Goal: Task Accomplishment & Management: Use online tool/utility

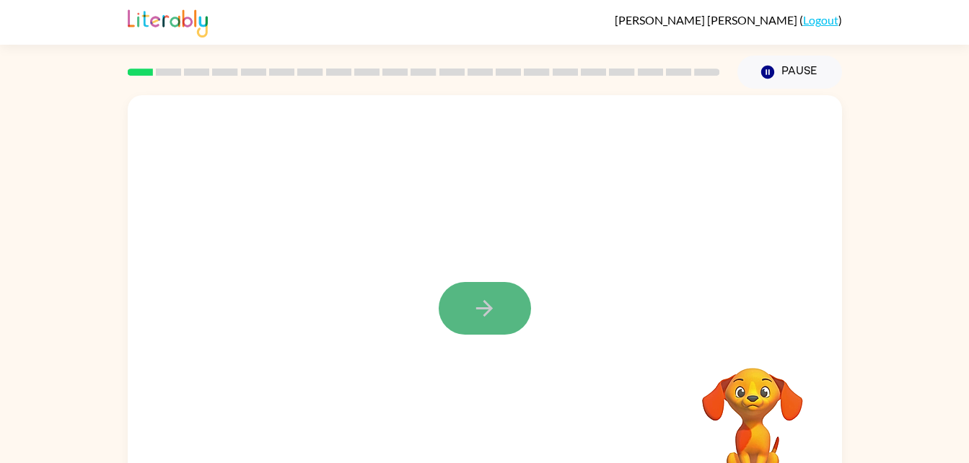
click at [474, 311] on icon "button" at bounding box center [484, 308] width 25 height 25
click at [474, 311] on div at bounding box center [485, 301] width 714 height 412
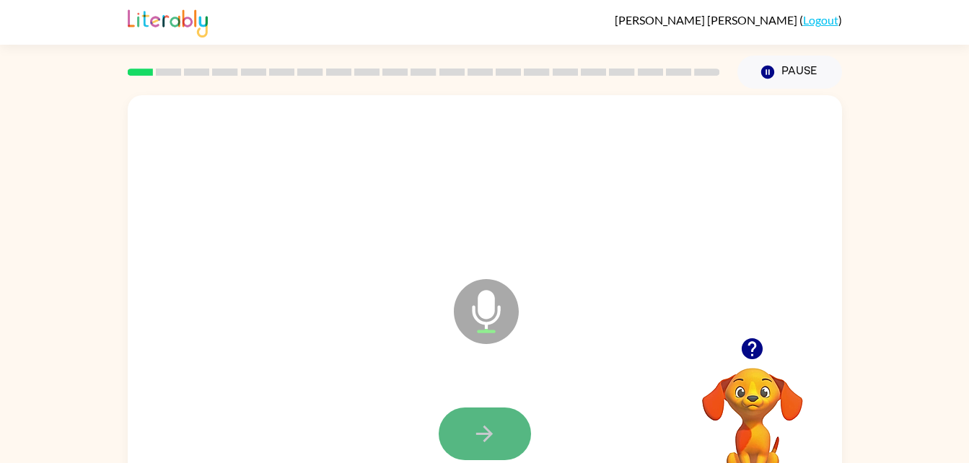
click at [482, 431] on icon "button" at bounding box center [484, 433] width 25 height 25
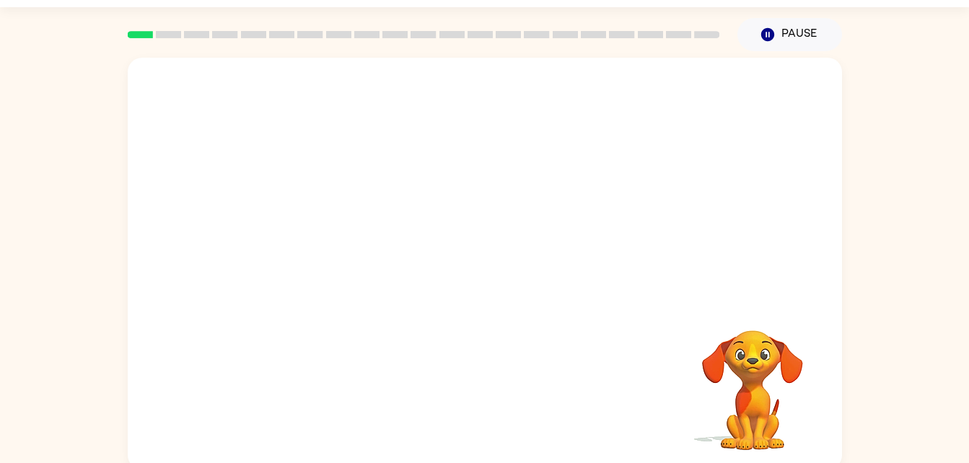
scroll to position [44, 0]
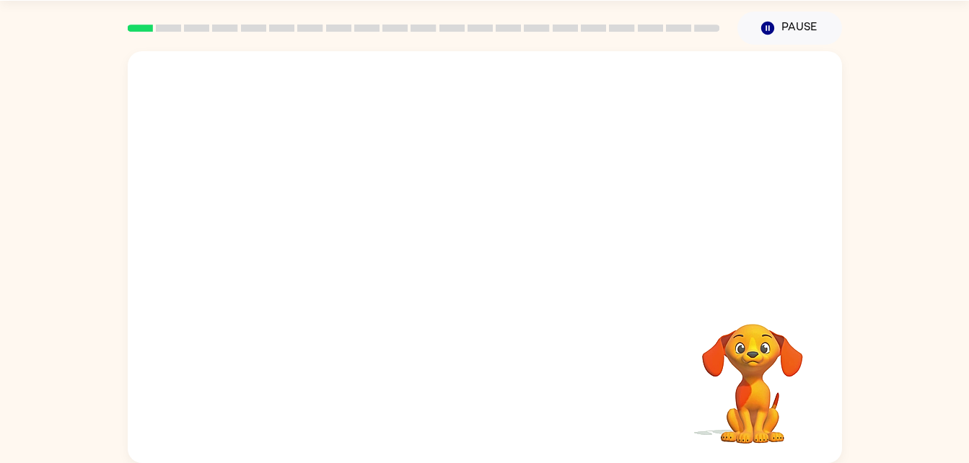
click at [563, 272] on div at bounding box center [485, 172] width 714 height 242
drag, startPoint x: 672, startPoint y: 381, endPoint x: 717, endPoint y: 350, distance: 54.4
click at [717, 350] on div "Your browser must support playing .mp4 files to use Literably. Please try using…" at bounding box center [485, 257] width 714 height 412
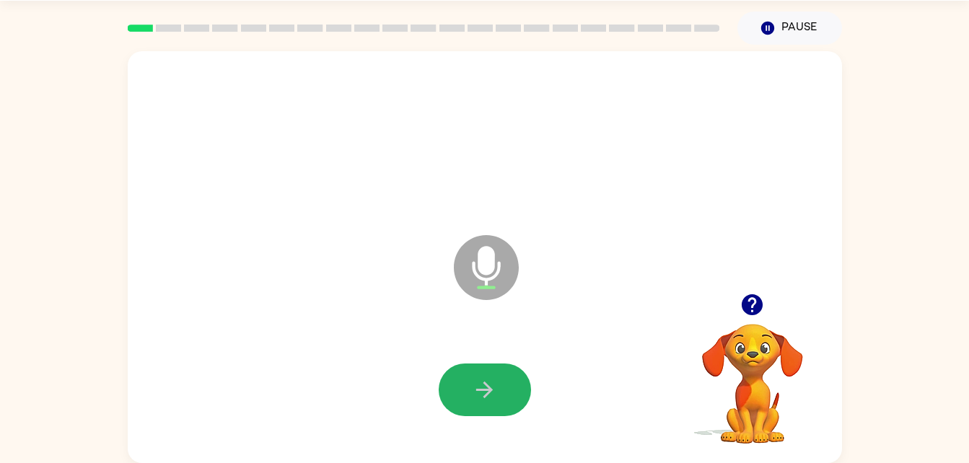
click at [480, 390] on icon "button" at bounding box center [484, 389] width 25 height 25
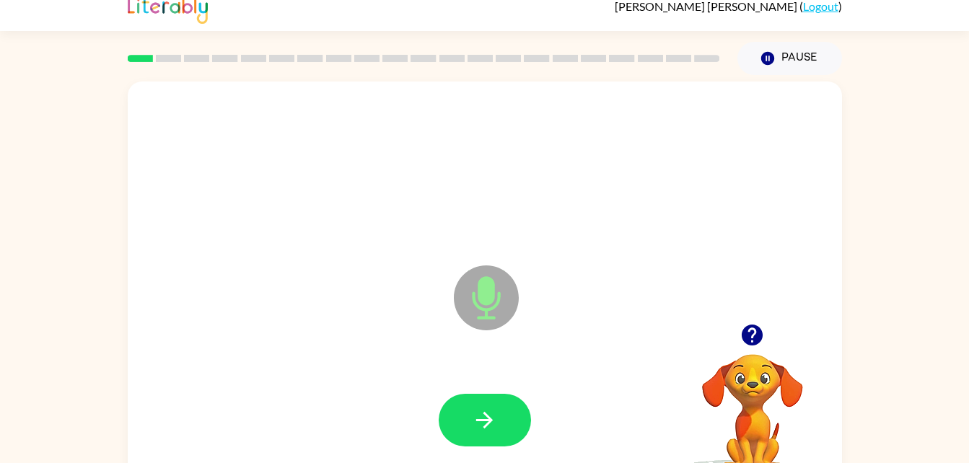
scroll to position [27, 0]
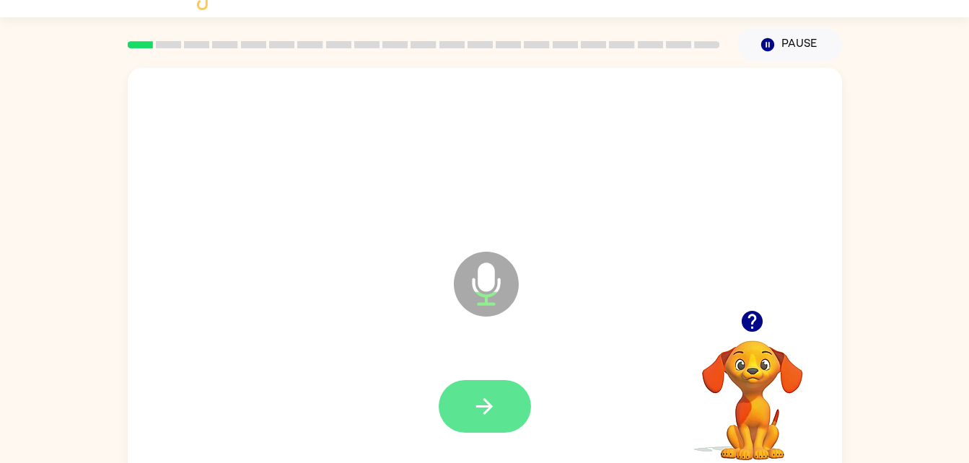
click at [441, 410] on button "button" at bounding box center [484, 406] width 92 height 53
click at [492, 392] on button "button" at bounding box center [484, 406] width 92 height 53
click at [492, 394] on icon "button" at bounding box center [484, 406] width 25 height 25
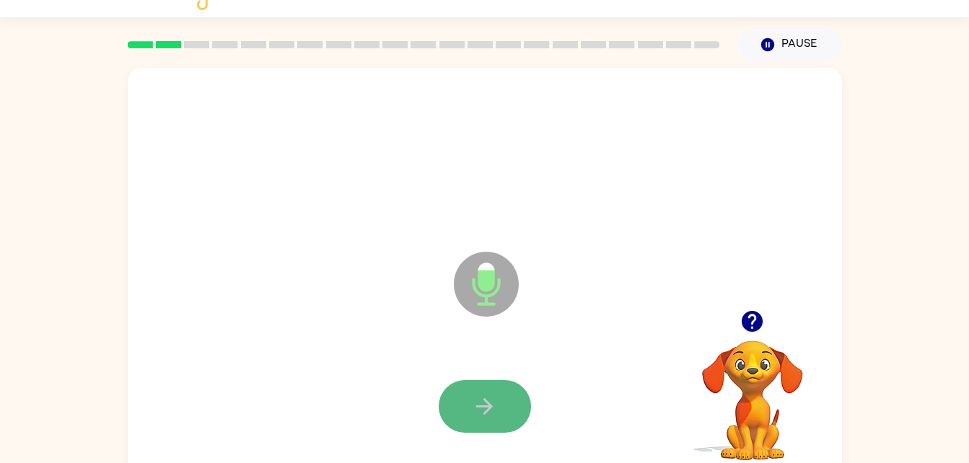
click at [507, 391] on button "button" at bounding box center [484, 406] width 92 height 53
click at [460, 413] on button "button" at bounding box center [484, 406] width 92 height 53
click at [460, 416] on button "button" at bounding box center [484, 406] width 92 height 53
click at [506, 389] on button "button" at bounding box center [484, 406] width 92 height 53
click at [482, 423] on button "button" at bounding box center [484, 406] width 92 height 53
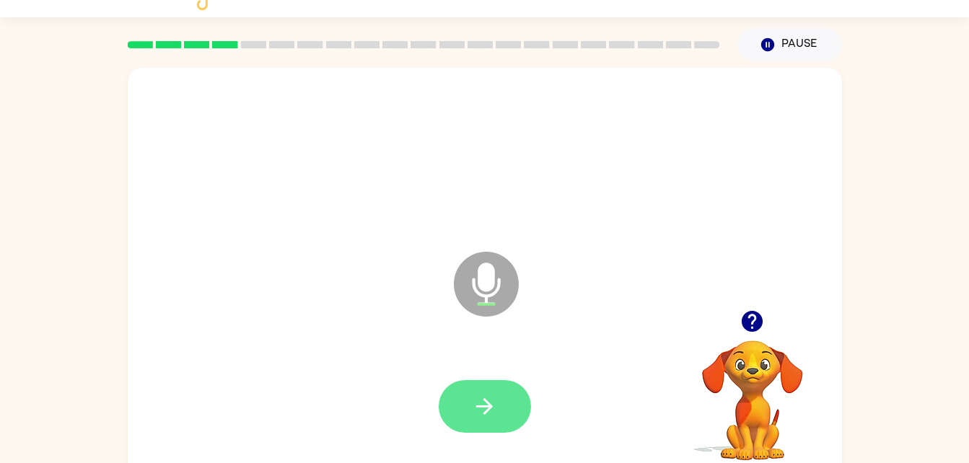
click at [482, 399] on icon "button" at bounding box center [484, 406] width 25 height 25
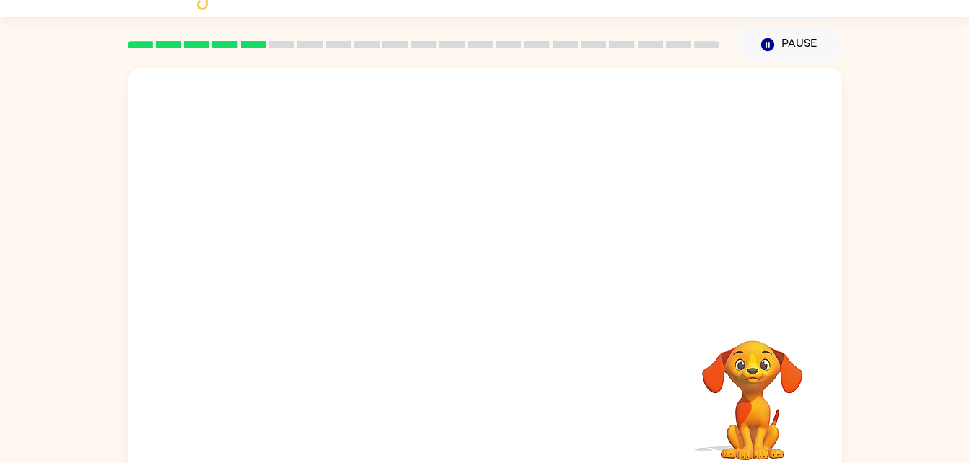
scroll to position [44, 0]
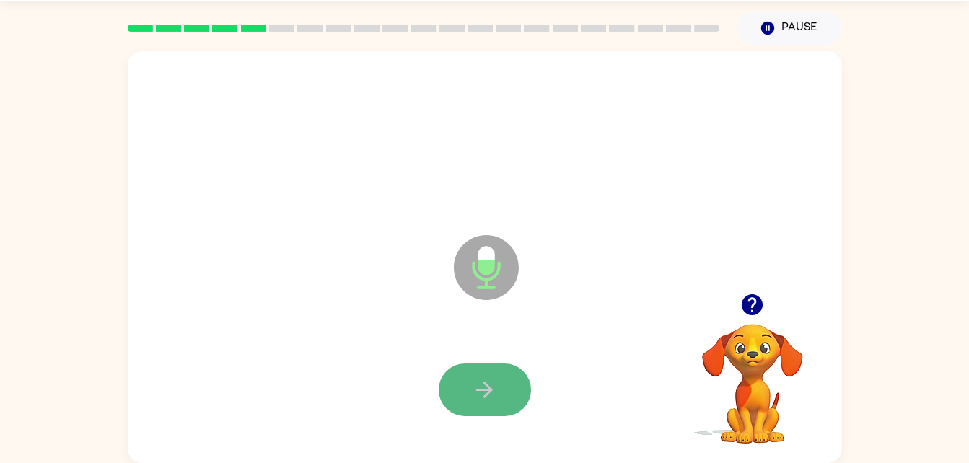
click at [475, 385] on icon "button" at bounding box center [484, 389] width 25 height 25
click at [0, 136] on html "[PERSON_NAME] ( Logout ) Pause Pause Microphone The Microphone is here when it …" at bounding box center [484, 209] width 969 height 507
click at [483, 400] on icon "button" at bounding box center [484, 389] width 25 height 25
click at [488, 385] on icon "button" at bounding box center [484, 389] width 25 height 25
click at [484, 371] on button "button" at bounding box center [484, 389] width 92 height 53
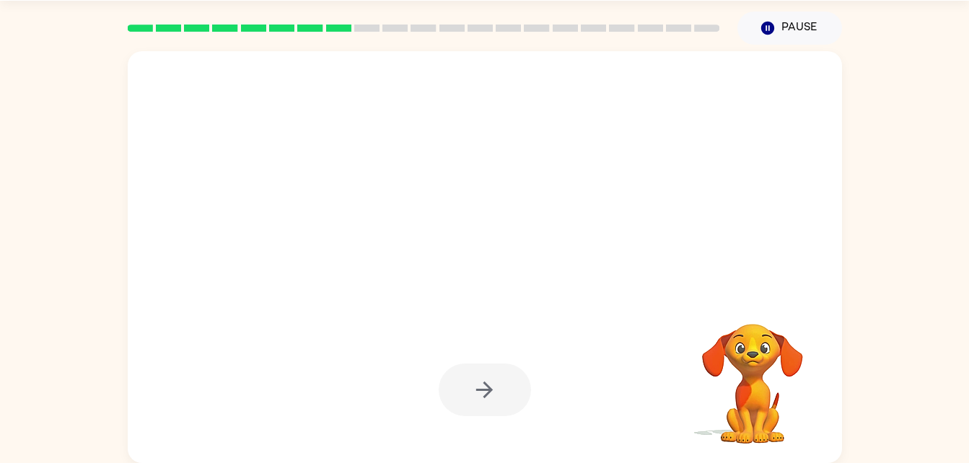
scroll to position [0, 0]
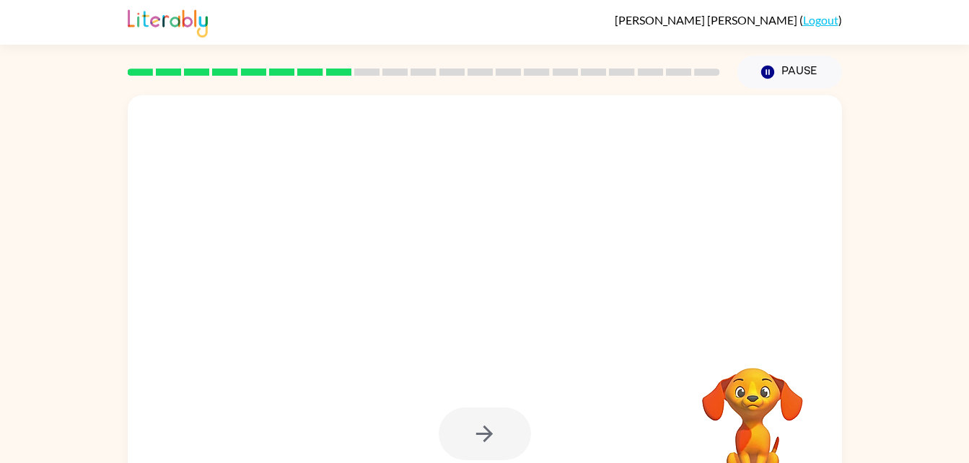
click at [136, 332] on div at bounding box center [485, 301] width 714 height 412
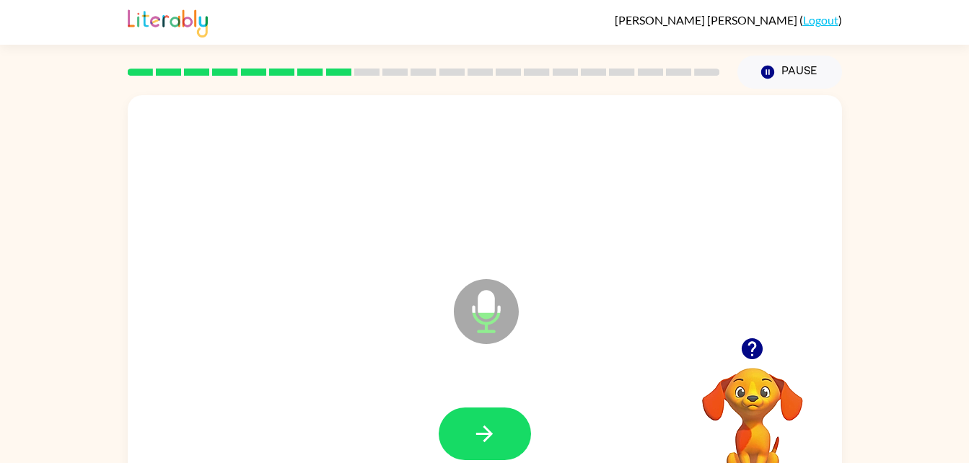
scroll to position [44, 0]
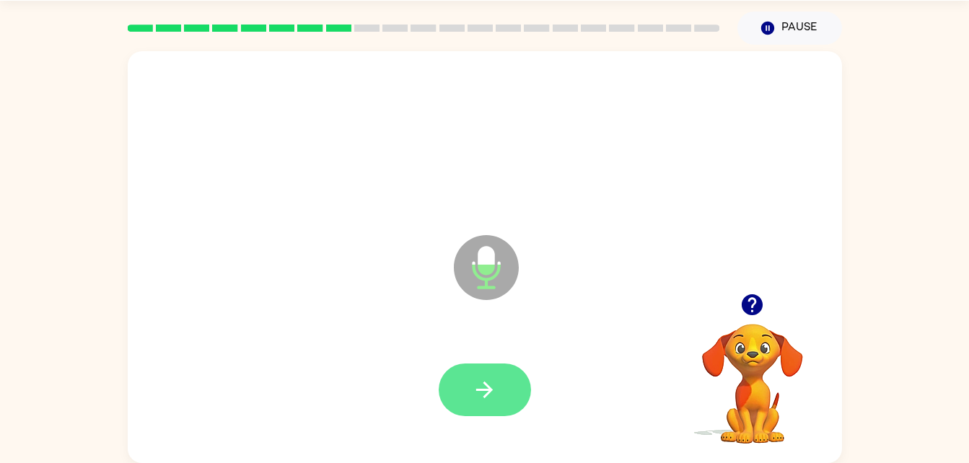
drag, startPoint x: 136, startPoint y: 332, endPoint x: 456, endPoint y: 386, distance: 324.6
click at [456, 386] on div "Microphone The Microphone is here when it is your turn to talk" at bounding box center [485, 257] width 714 height 412
click at [456, 386] on button "button" at bounding box center [484, 389] width 92 height 53
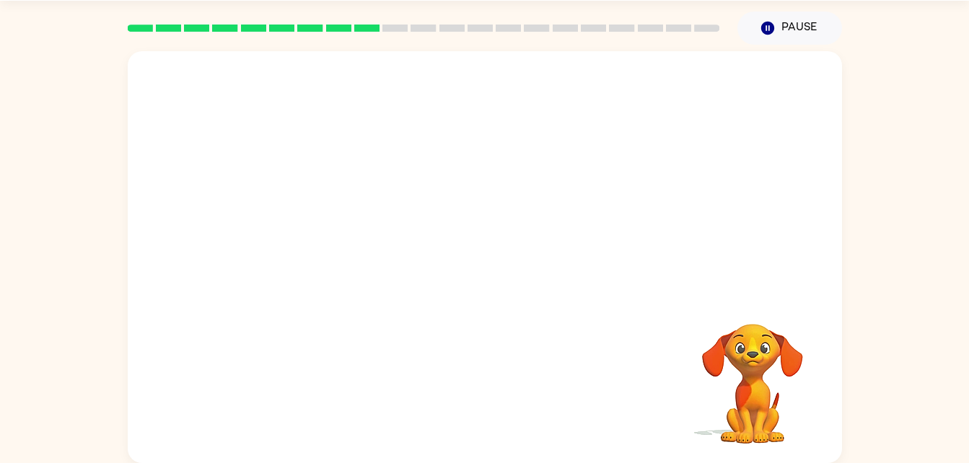
click at [259, 111] on div at bounding box center [485, 172] width 714 height 242
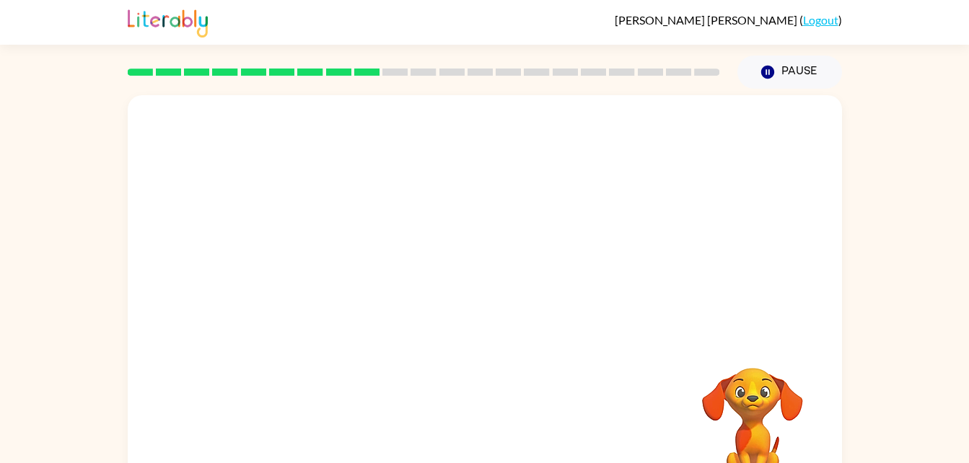
drag, startPoint x: 259, startPoint y: 111, endPoint x: 268, endPoint y: 25, distance: 86.3
click at [268, 25] on div "[PERSON_NAME] ( Logout ) Pause Pause Your browser must support playing .mp4 fil…" at bounding box center [484, 253] width 969 height 507
drag, startPoint x: 268, startPoint y: 25, endPoint x: 165, endPoint y: 1, distance: 105.8
click at [165, 1] on div "[PERSON_NAME] ( Logout )" at bounding box center [485, 22] width 714 height 45
click at [63, 114] on div "Your browser must support playing .mp4 files to use Literably. Please try using…" at bounding box center [484, 298] width 969 height 418
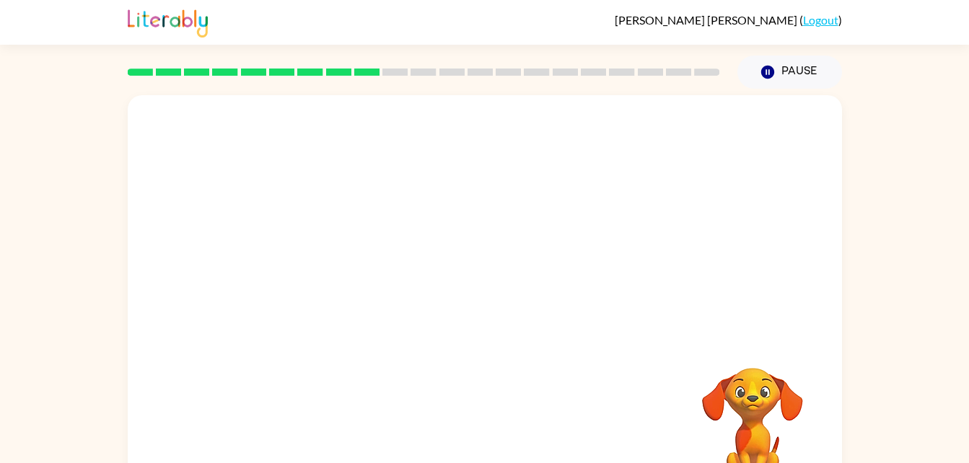
drag, startPoint x: 45, startPoint y: 250, endPoint x: -3, endPoint y: 262, distance: 49.0
click at [0, 262] on html "[PERSON_NAME] ( Logout ) Pause Pause Your browser must support playing .mp4 fil…" at bounding box center [484, 253] width 969 height 507
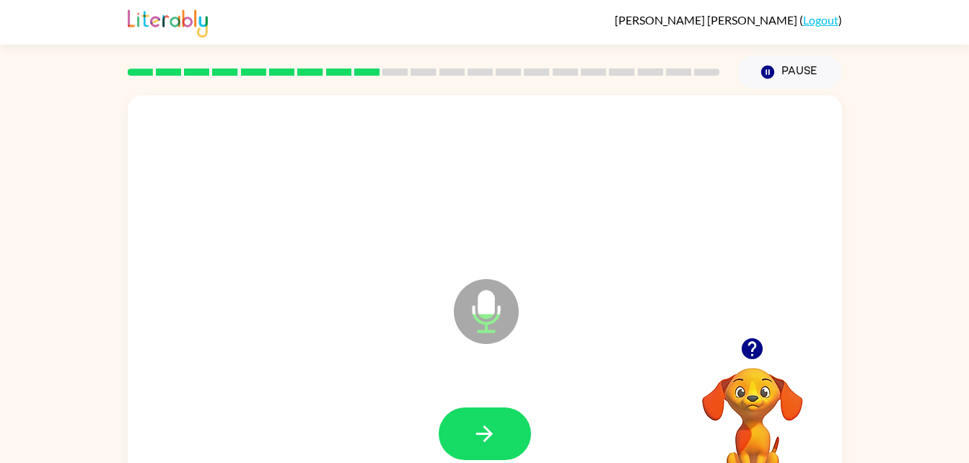
drag, startPoint x: 303, startPoint y: 368, endPoint x: 161, endPoint y: 167, distance: 245.7
click at [161, 167] on div "Microphone The Microphone is here when it is your turn to talk" at bounding box center [485, 301] width 714 height 412
click at [476, 438] on icon "button" at bounding box center [484, 433] width 25 height 25
click at [467, 424] on button "button" at bounding box center [484, 433] width 92 height 53
click at [469, 436] on button "button" at bounding box center [484, 433] width 92 height 53
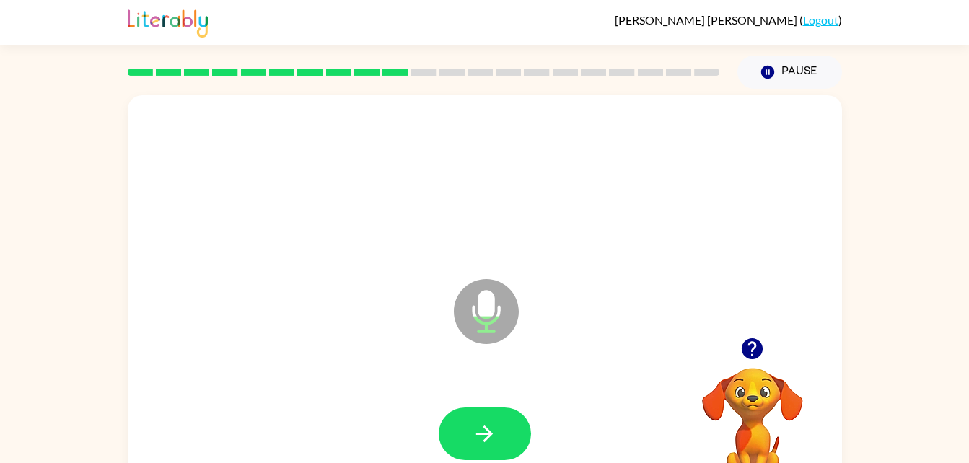
click at [239, 322] on div "Microphone The Microphone is here when it is your turn to talk" at bounding box center [485, 301] width 714 height 412
click at [469, 431] on button "button" at bounding box center [484, 433] width 92 height 53
click at [487, 423] on icon "button" at bounding box center [484, 433] width 25 height 25
click at [477, 417] on button "button" at bounding box center [484, 433] width 92 height 53
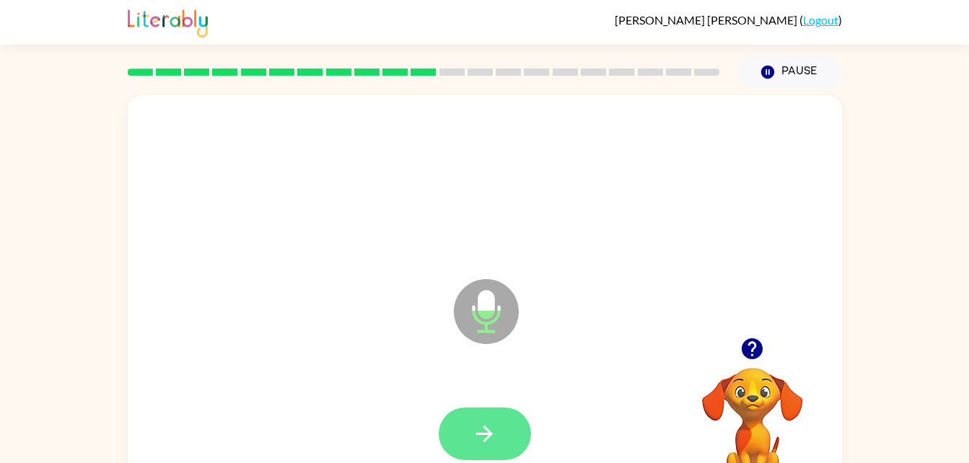
click at [477, 423] on icon "button" at bounding box center [484, 433] width 25 height 25
click at [482, 449] on button "button" at bounding box center [484, 433] width 92 height 53
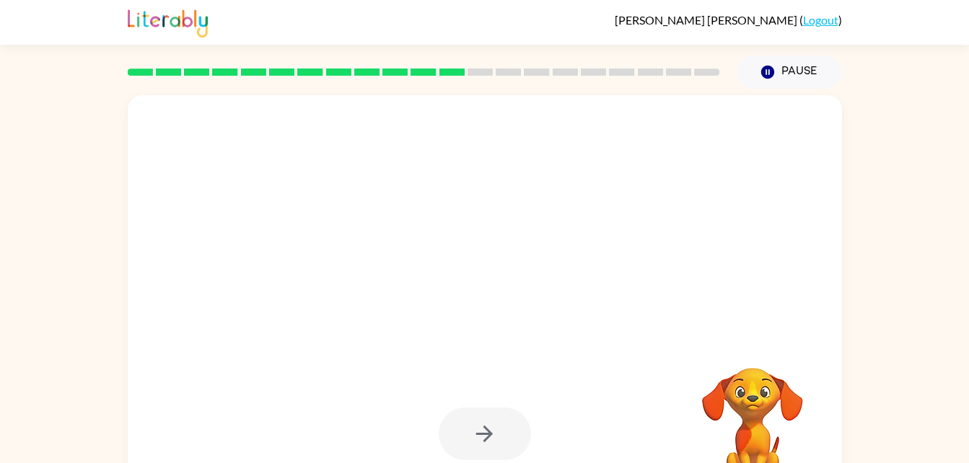
drag, startPoint x: 229, startPoint y: 299, endPoint x: 187, endPoint y: 260, distance: 57.1
click at [187, 260] on div at bounding box center [450, 276] width 616 height 52
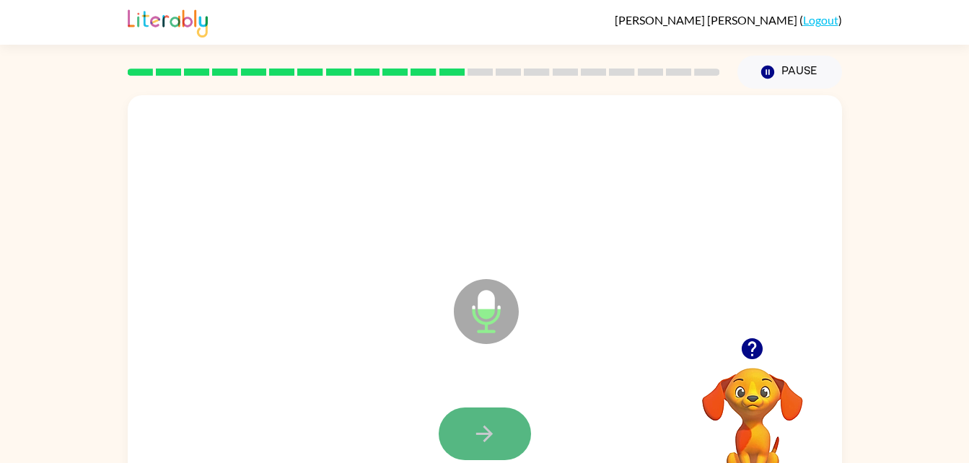
click at [466, 420] on button "button" at bounding box center [484, 433] width 92 height 53
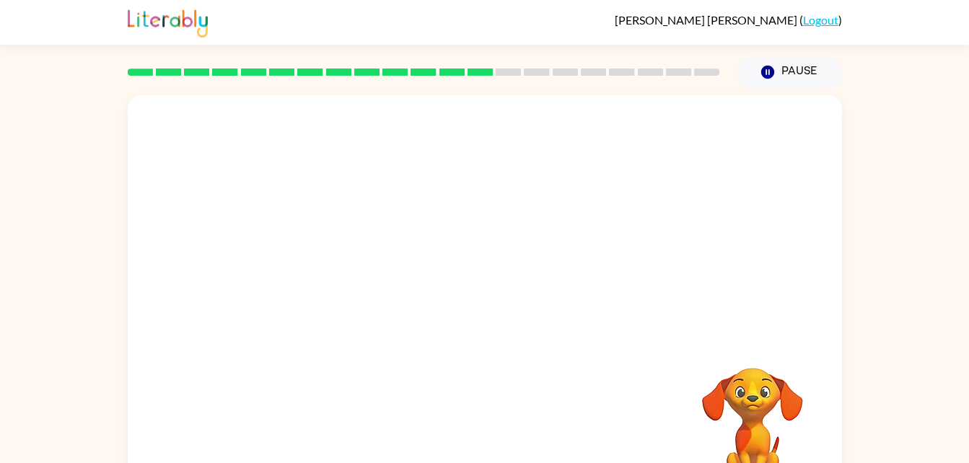
drag, startPoint x: 216, startPoint y: 337, endPoint x: 389, endPoint y: 294, distance: 177.7
click at [389, 294] on div at bounding box center [485, 216] width 714 height 242
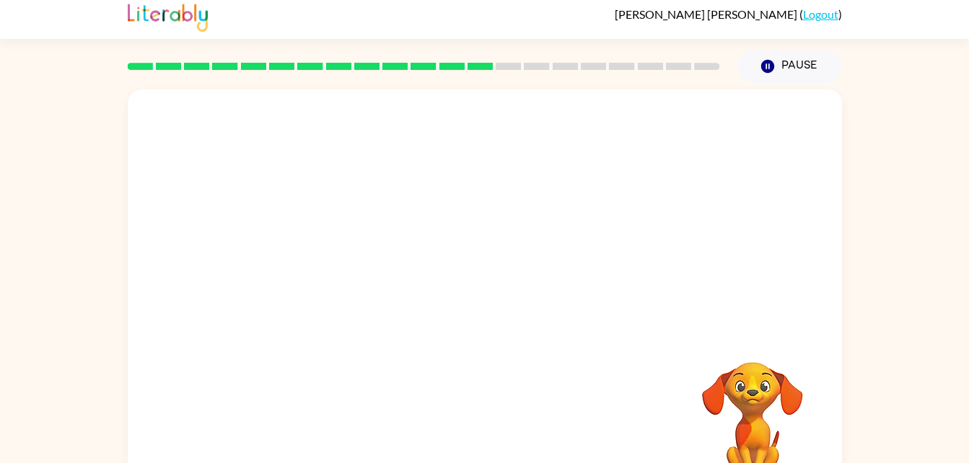
scroll to position [1, 0]
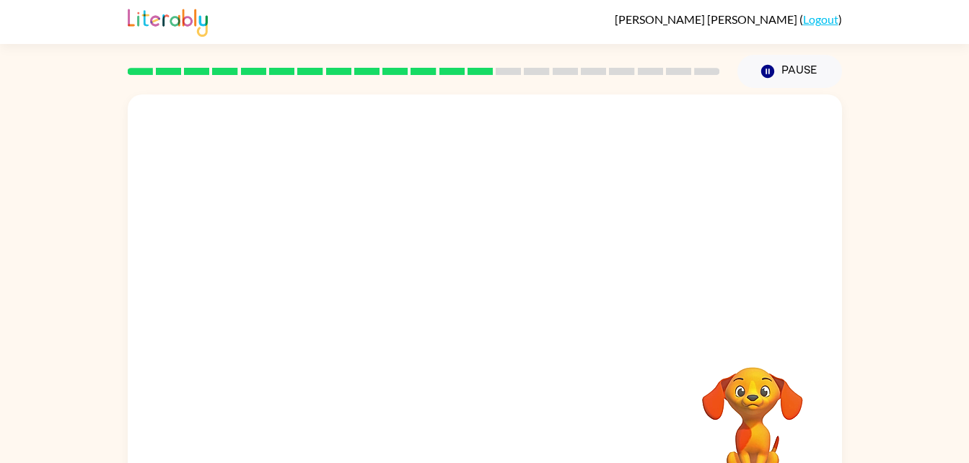
drag, startPoint x: 295, startPoint y: 356, endPoint x: 189, endPoint y: 333, distance: 108.3
click at [182, 333] on div at bounding box center [485, 300] width 714 height 412
click at [199, 330] on div at bounding box center [485, 300] width 714 height 412
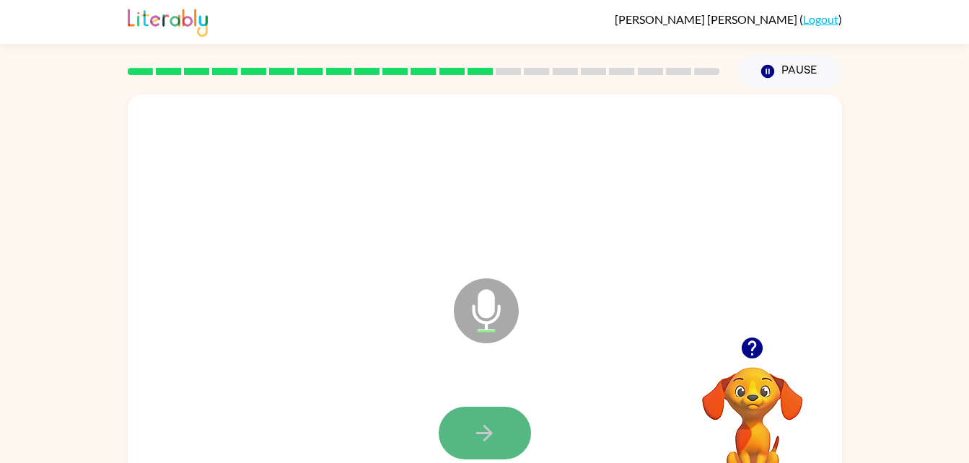
click at [492, 432] on icon "button" at bounding box center [484, 432] width 25 height 25
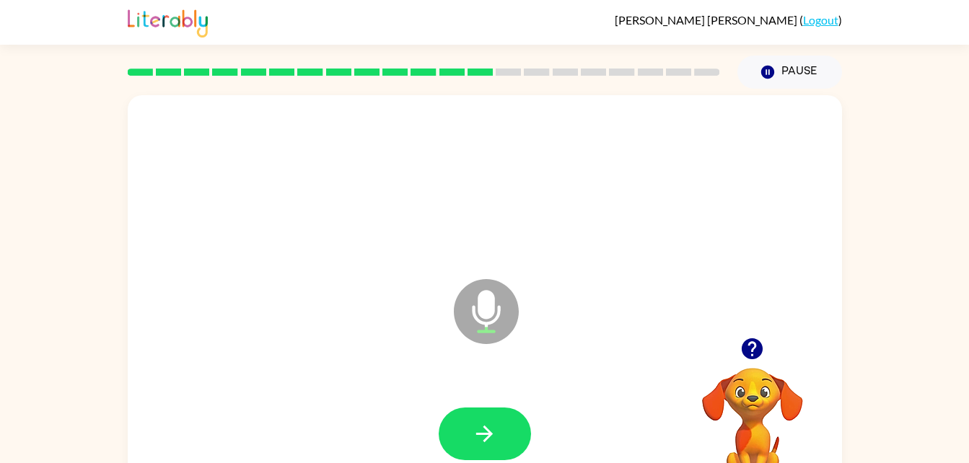
scroll to position [44, 0]
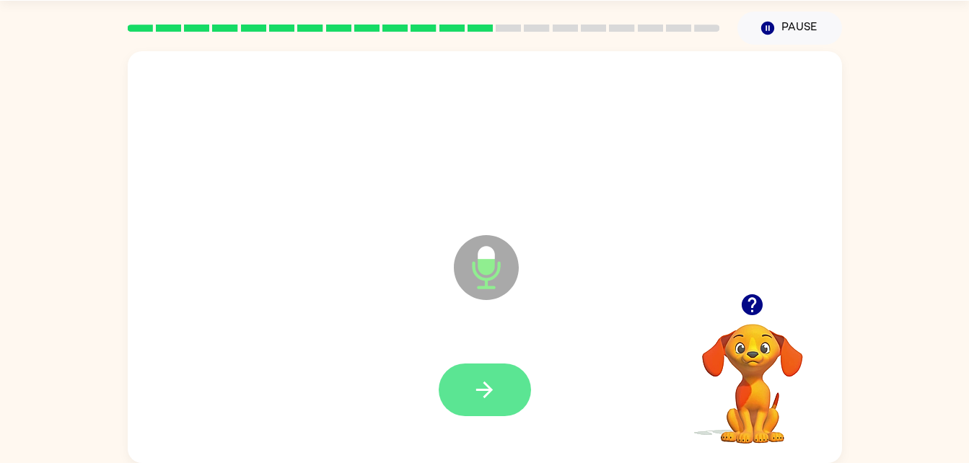
drag, startPoint x: 360, startPoint y: 223, endPoint x: 459, endPoint y: 374, distance: 180.8
click at [459, 374] on div "Microphone The Microphone is here when it is your turn to talk" at bounding box center [485, 257] width 714 height 412
click at [467, 394] on button "button" at bounding box center [484, 389] width 92 height 53
click at [487, 370] on button "button" at bounding box center [484, 389] width 92 height 53
click at [477, 392] on icon "button" at bounding box center [484, 389] width 25 height 25
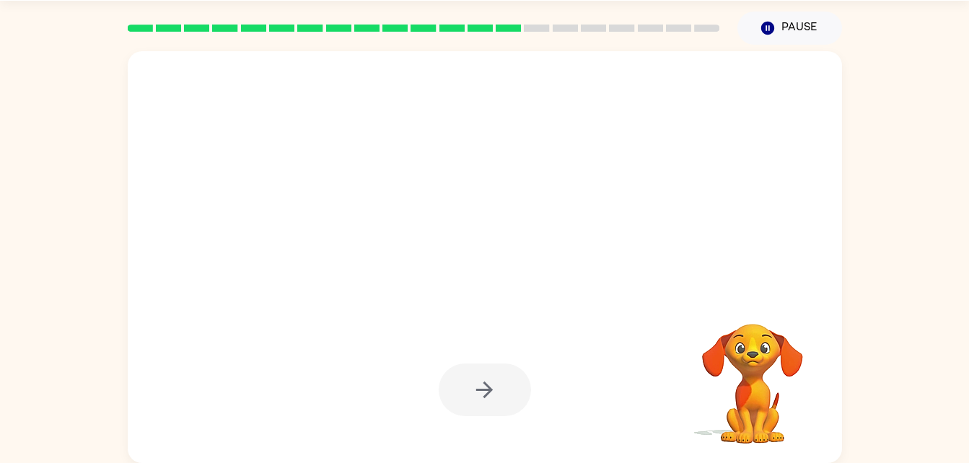
scroll to position [43, 0]
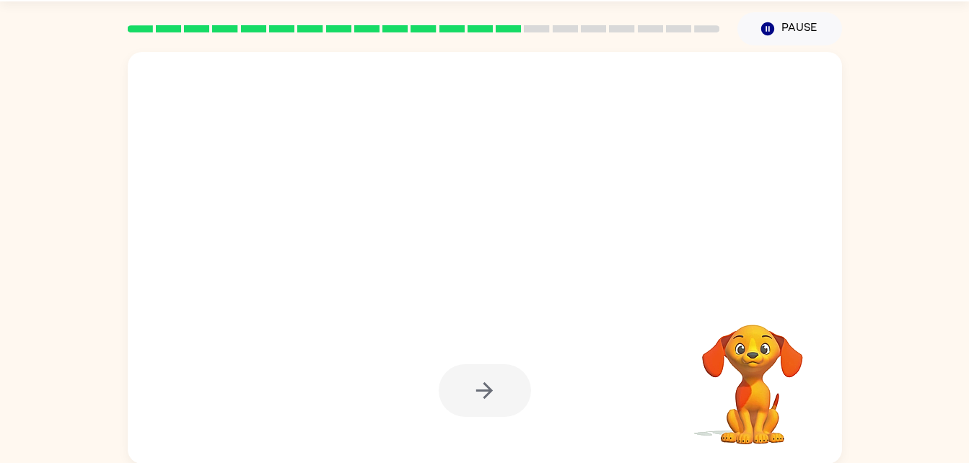
drag, startPoint x: 226, startPoint y: 349, endPoint x: 149, endPoint y: 317, distance: 84.1
click at [149, 317] on div at bounding box center [485, 258] width 714 height 412
drag, startPoint x: 115, startPoint y: 123, endPoint x: 198, endPoint y: 314, distance: 208.3
click at [198, 314] on div "Your browser must support playing .mp4 files to use Literably. Please try using…" at bounding box center [484, 254] width 969 height 418
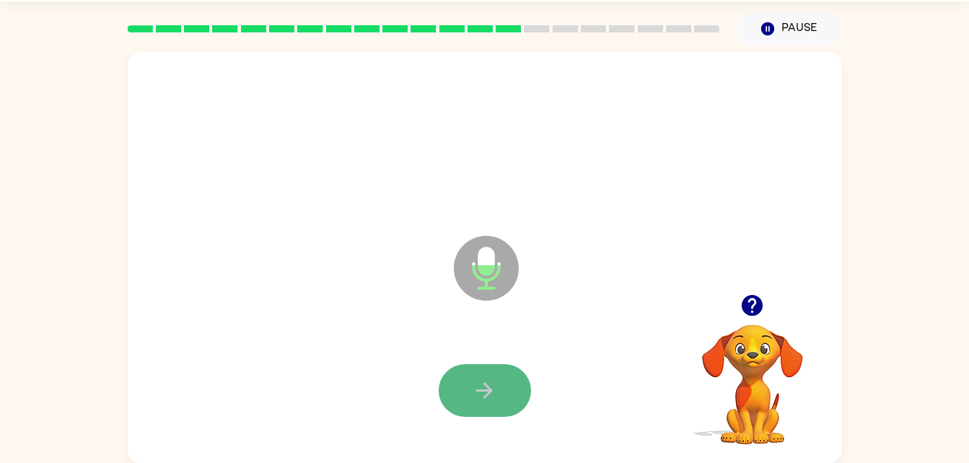
click at [474, 388] on icon "button" at bounding box center [484, 390] width 25 height 25
click at [485, 385] on icon "button" at bounding box center [484, 390] width 17 height 17
click at [462, 371] on button "button" at bounding box center [484, 390] width 92 height 53
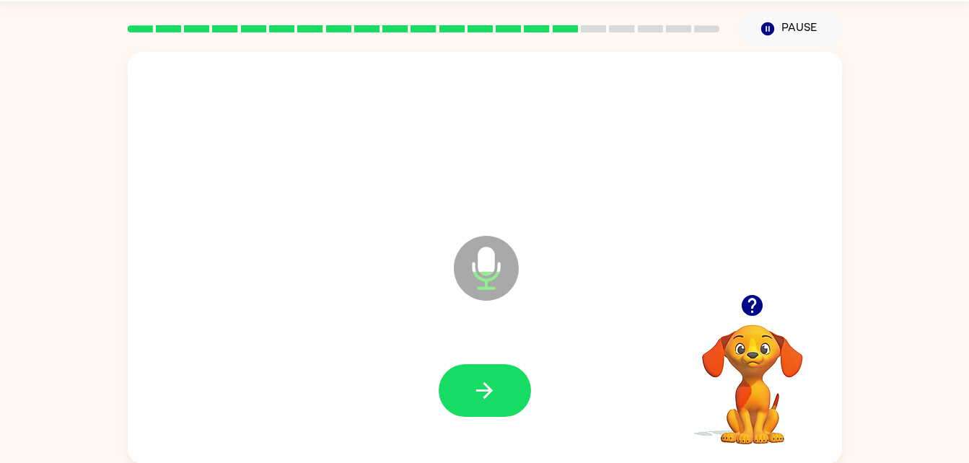
scroll to position [44, 0]
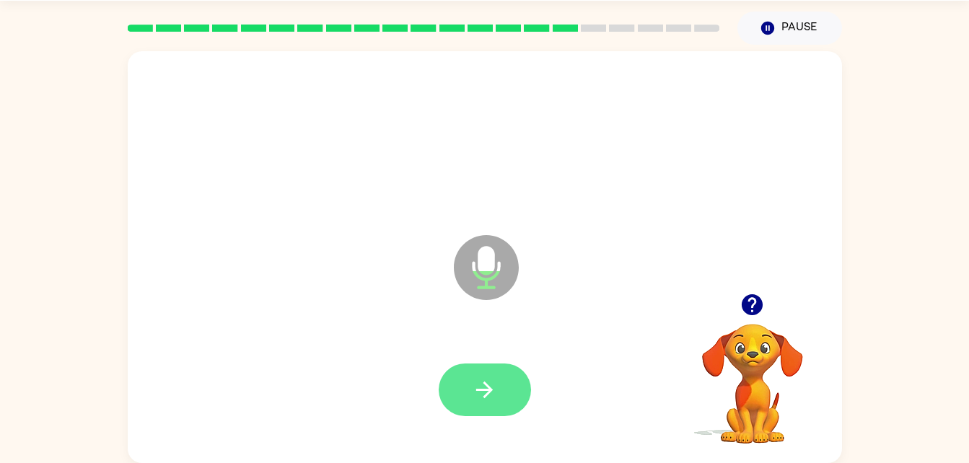
click at [462, 388] on button "button" at bounding box center [484, 389] width 92 height 53
click at [480, 387] on icon "button" at bounding box center [484, 389] width 25 height 25
click at [473, 369] on button "button" at bounding box center [484, 389] width 92 height 53
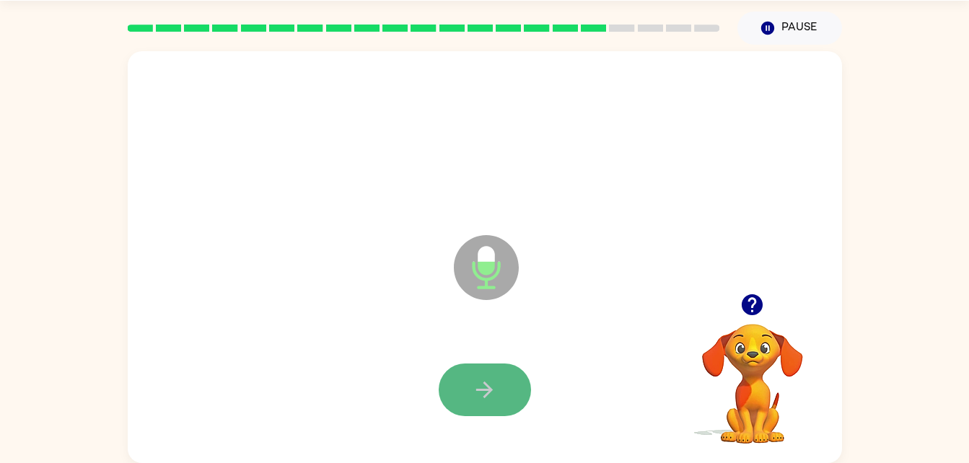
click at [508, 396] on button "button" at bounding box center [484, 389] width 92 height 53
click at [508, 384] on button "button" at bounding box center [484, 389] width 92 height 53
click at [499, 391] on button "button" at bounding box center [484, 389] width 92 height 53
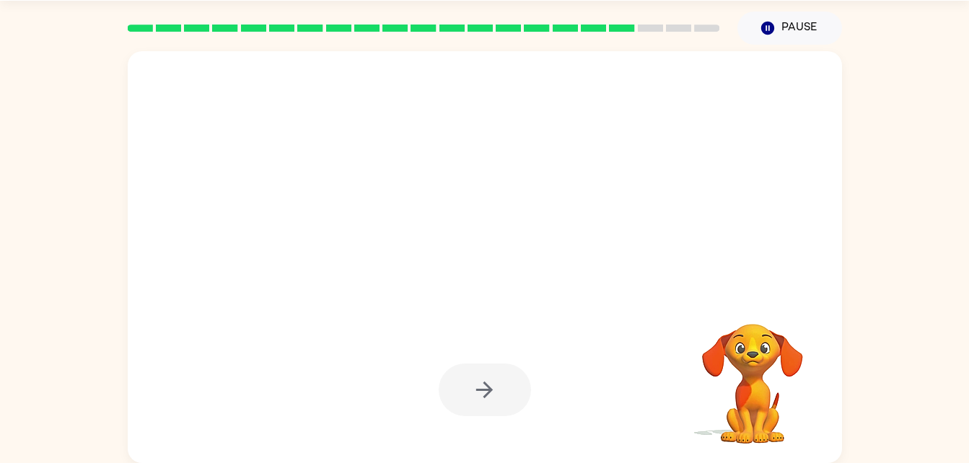
scroll to position [43, 0]
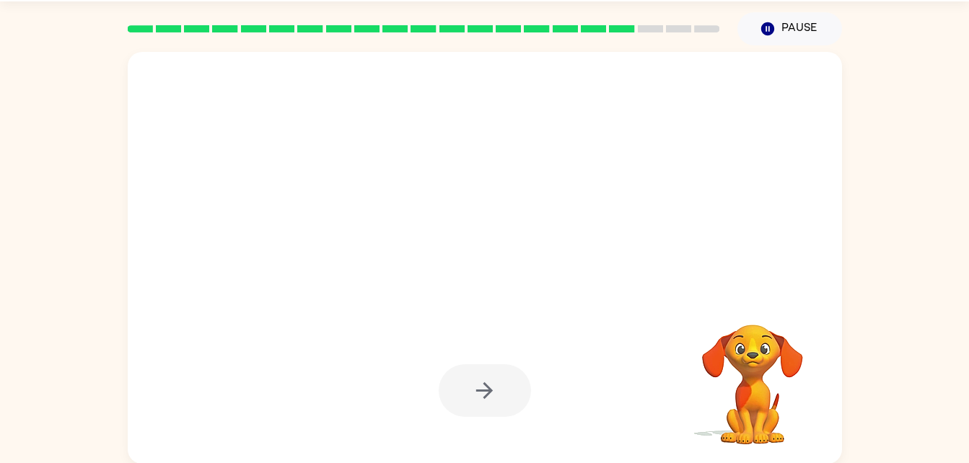
click at [277, 389] on div at bounding box center [484, 391] width 685 height 118
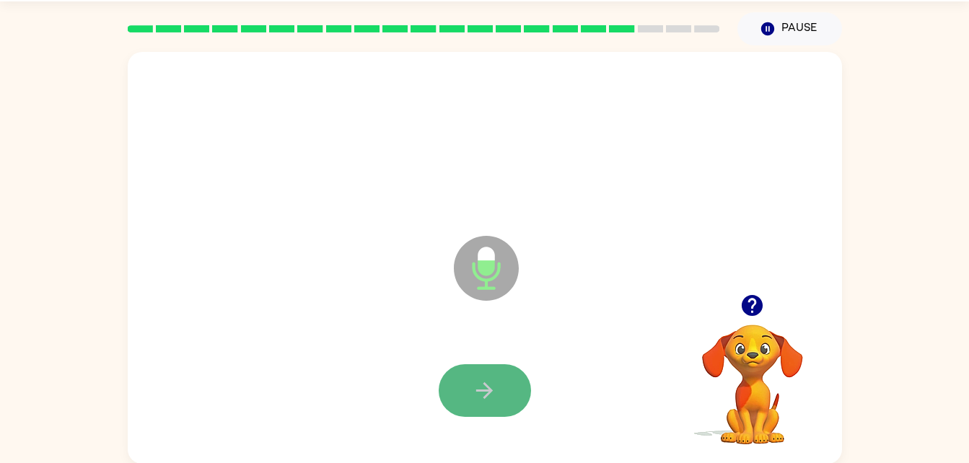
click at [483, 381] on icon "button" at bounding box center [484, 390] width 25 height 25
click at [483, 387] on icon "button" at bounding box center [484, 390] width 25 height 25
click at [477, 401] on icon "button" at bounding box center [484, 390] width 25 height 25
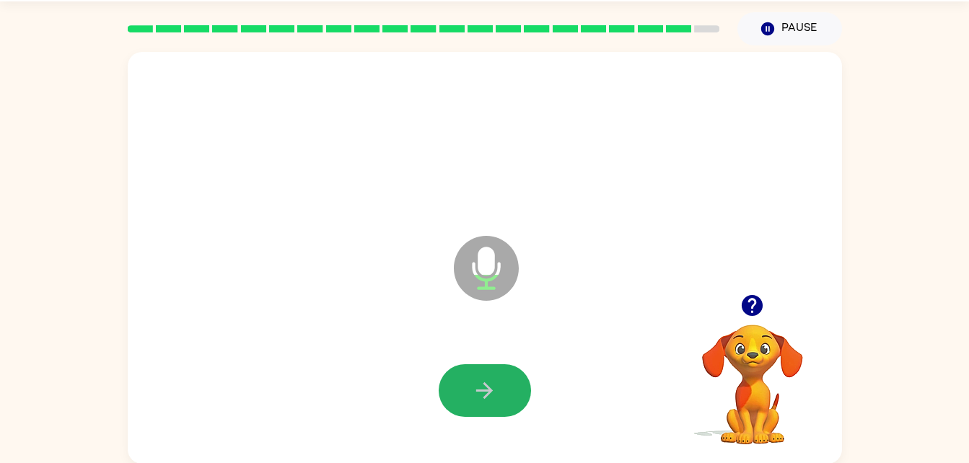
click at [477, 401] on icon "button" at bounding box center [484, 390] width 25 height 25
click at [466, 394] on button "button" at bounding box center [484, 390] width 92 height 53
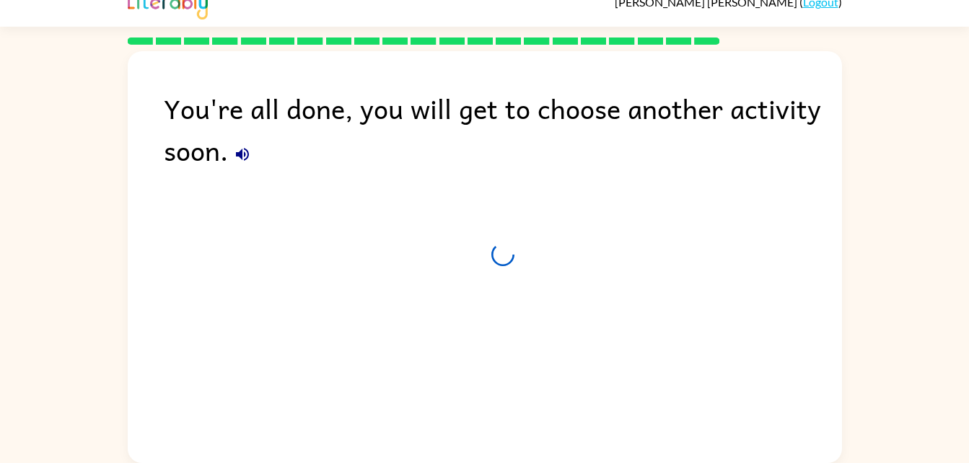
scroll to position [18, 0]
